Goal: Transaction & Acquisition: Download file/media

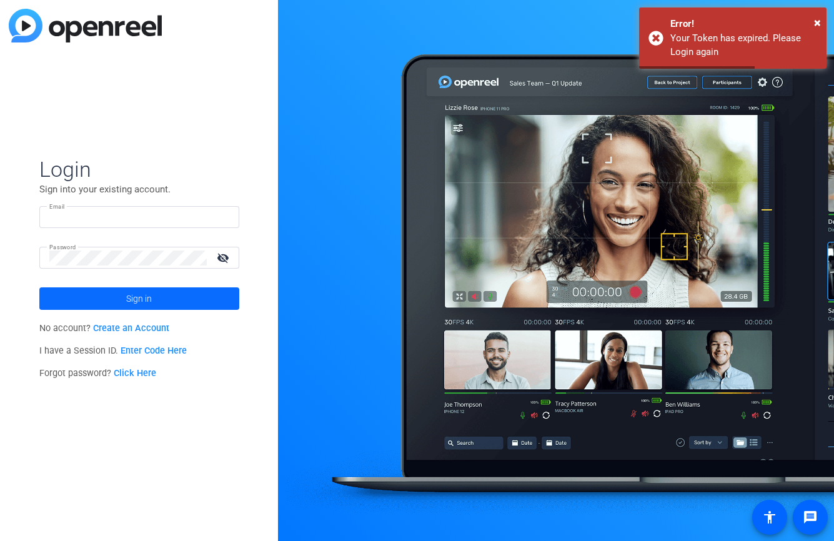
type input "[EMAIL_ADDRESS][DOMAIN_NAME]"
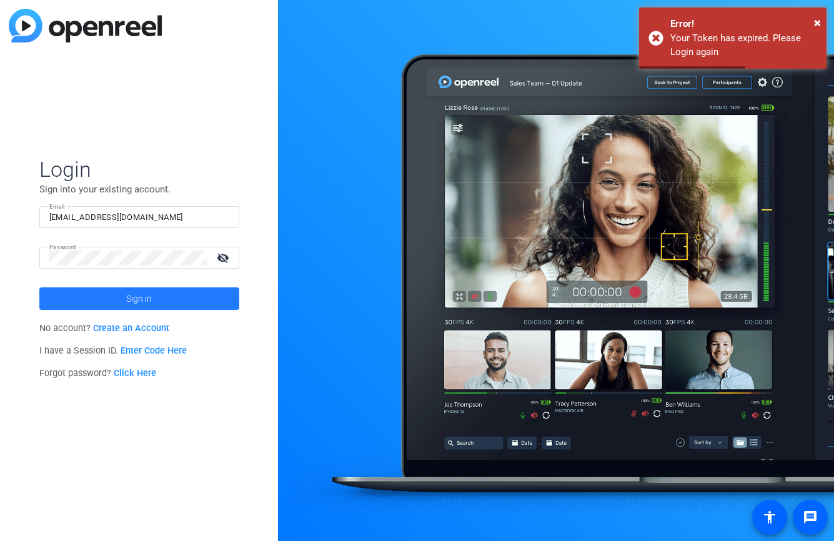
click at [159, 295] on span at bounding box center [139, 299] width 200 height 30
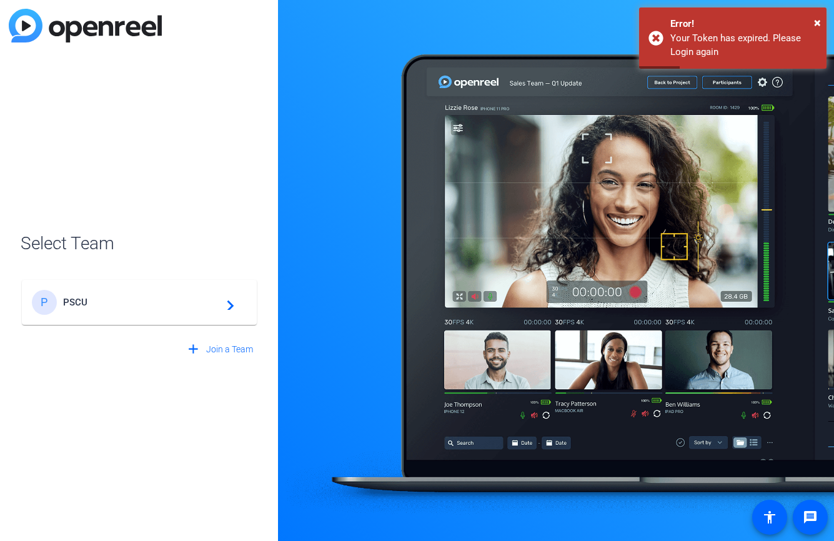
click at [159, 295] on div "P PSCU navigate_next" at bounding box center [139, 302] width 215 height 25
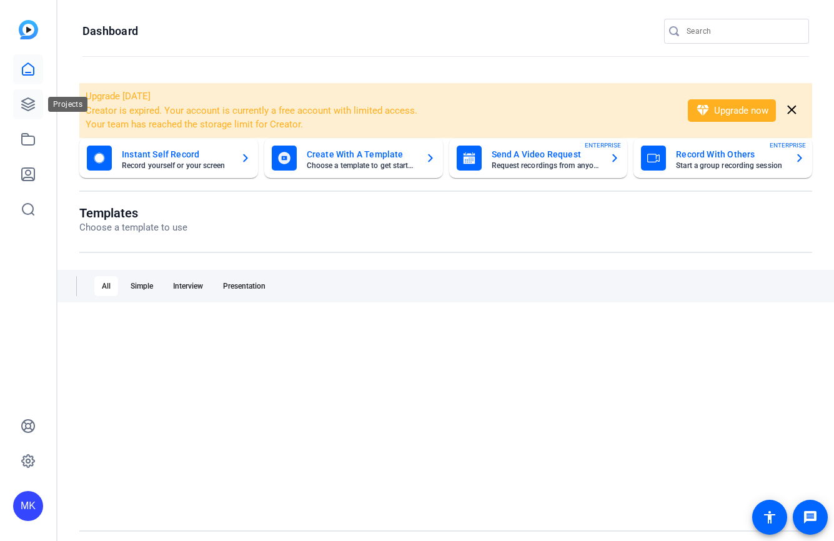
click at [31, 112] on link at bounding box center [28, 104] width 30 height 30
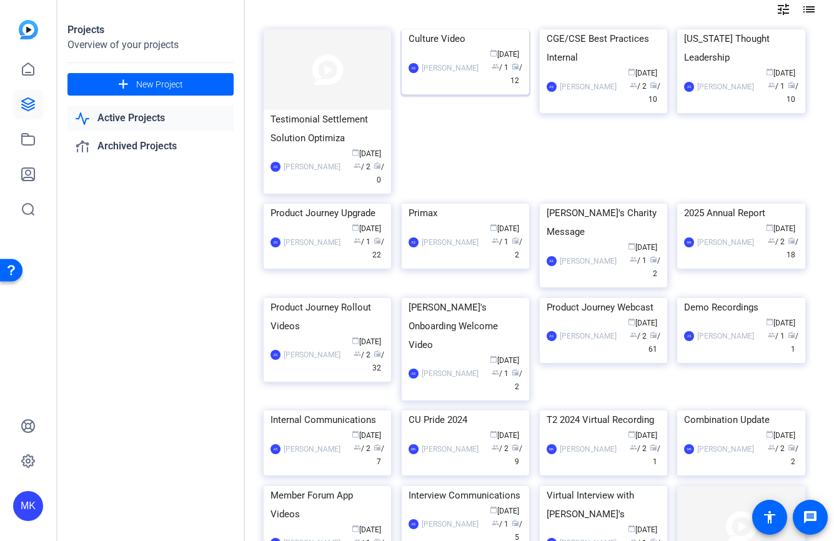
scroll to position [68, 0]
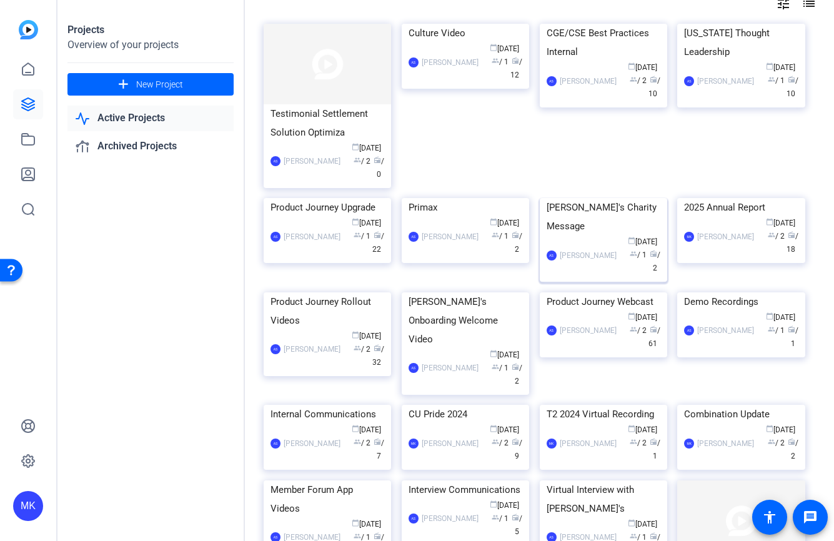
click at [606, 198] on img at bounding box center [604, 198] width 128 height 0
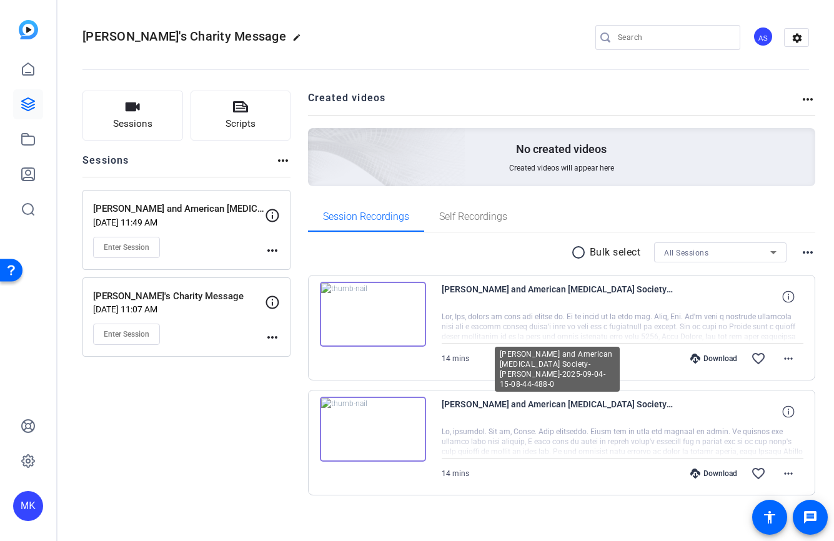
scroll to position [10, 0]
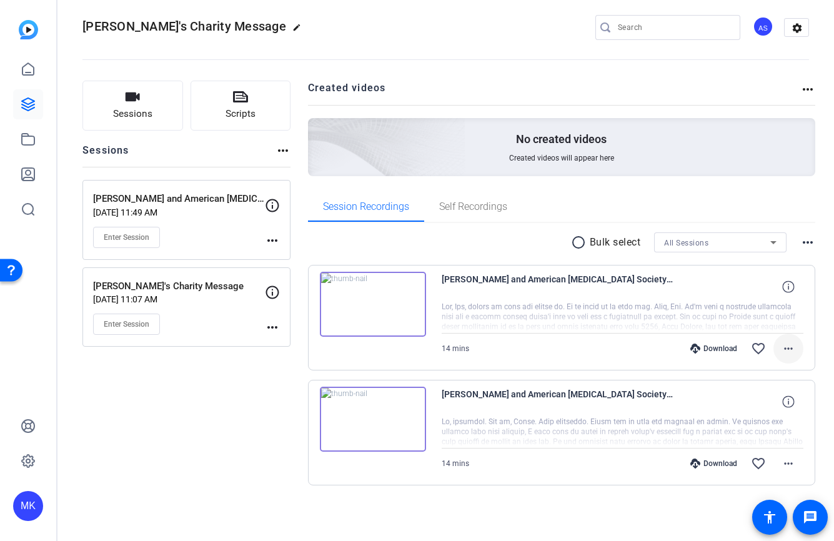
click at [788, 349] on mat-icon "more_horiz" at bounding box center [788, 348] width 15 height 15
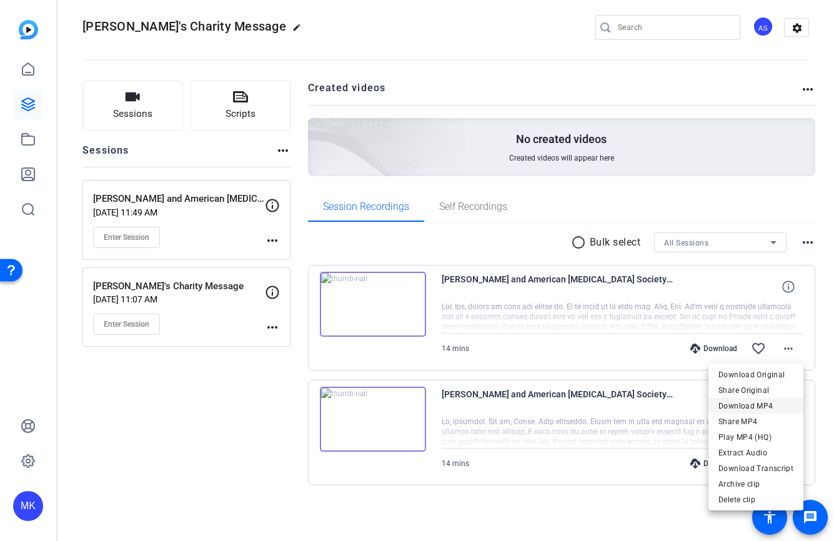
click at [754, 406] on span "Download MP4" at bounding box center [756, 406] width 75 height 15
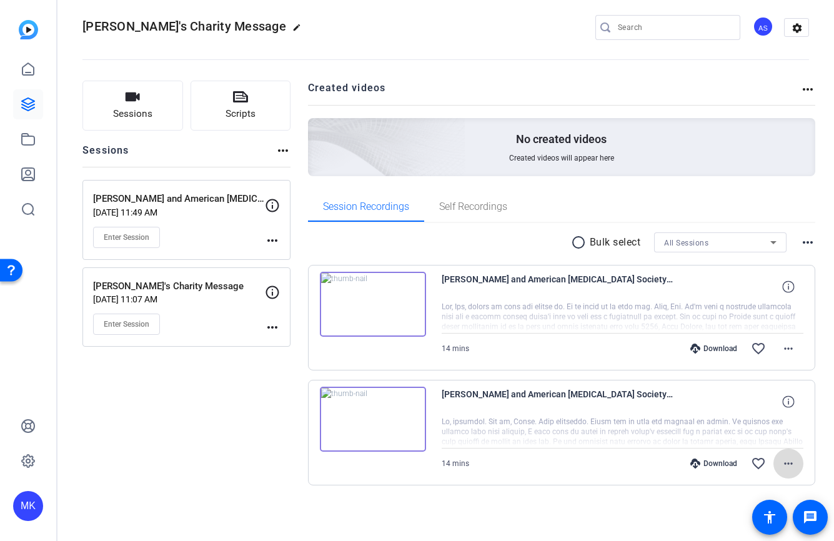
click at [791, 461] on mat-icon "more_horiz" at bounding box center [788, 463] width 15 height 15
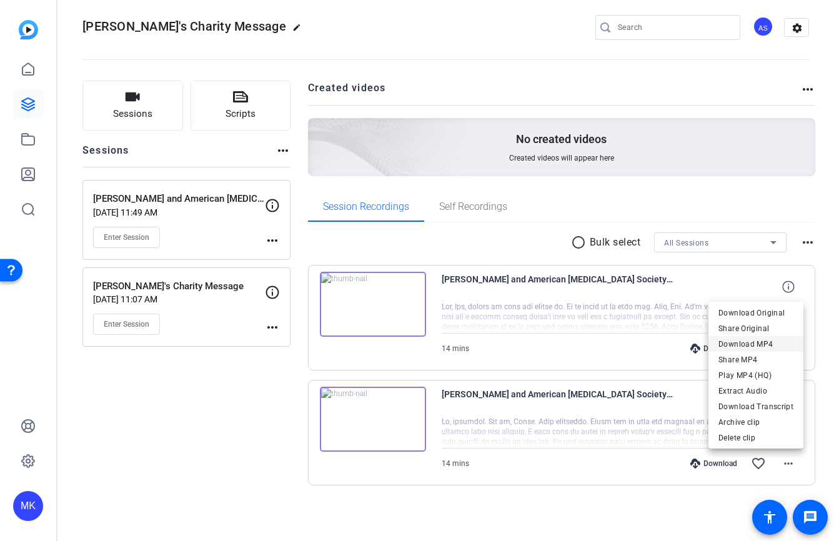
click at [756, 349] on span "Download MP4" at bounding box center [756, 344] width 75 height 15
